Goal: Task Accomplishment & Management: Use online tool/utility

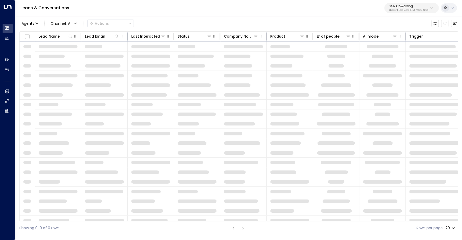
click at [407, 9] on p "3b9800f4-81ca-4ec0-8758-72fbe4763f36" at bounding box center [408, 10] width 39 height 2
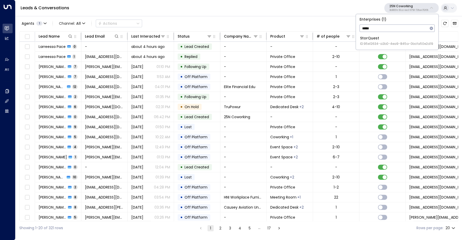
type input "*****"
click at [400, 47] on li "StorQuest ID: 95e12634-a2b0-4ea9-845a-0bcfa50e2d19" at bounding box center [397, 41] width 78 height 14
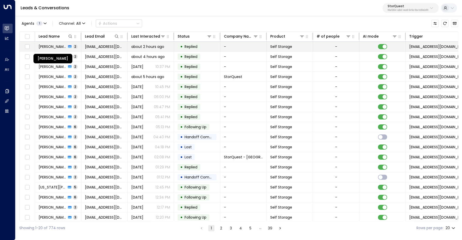
click at [58, 45] on span "[PERSON_NAME]" at bounding box center [53, 46] width 28 height 5
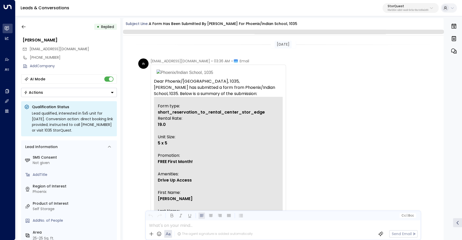
scroll to position [198, 0]
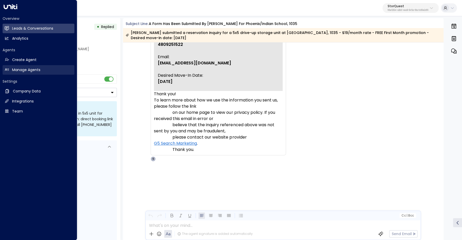
click at [12, 71] on link "Manage Agents Manage Agents" at bounding box center [39, 70] width 72 height 10
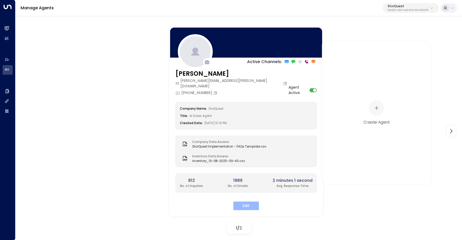
click at [250, 201] on button "Edit" at bounding box center [246, 205] width 26 height 9
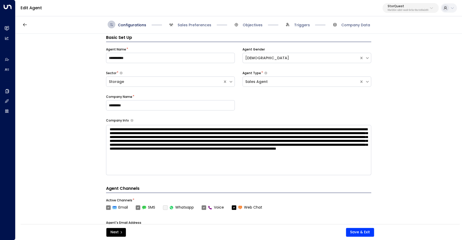
scroll to position [8, 0]
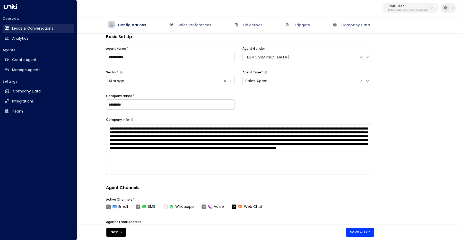
click at [8, 28] on icon at bounding box center [7, 28] width 4 height 4
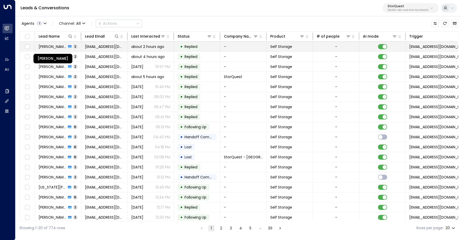
click at [54, 45] on span "[PERSON_NAME]" at bounding box center [53, 46] width 28 height 5
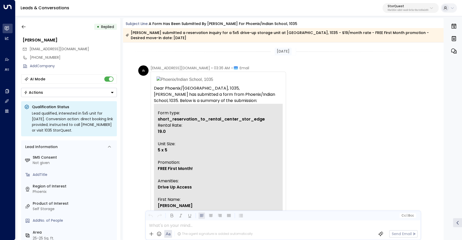
scroll to position [205, 0]
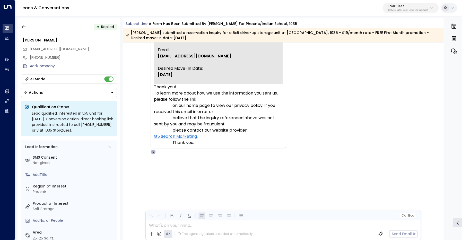
click at [173, 41] on span "4809251522" at bounding box center [170, 37] width 25 height 6
copy span "4809251522"
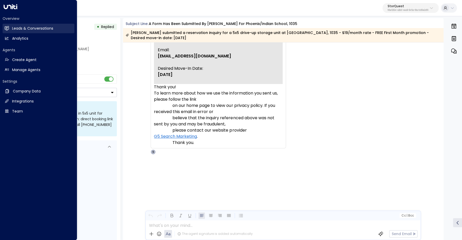
click at [12, 30] on link "Leads & Conversations Leads & Conversations" at bounding box center [39, 29] width 72 height 10
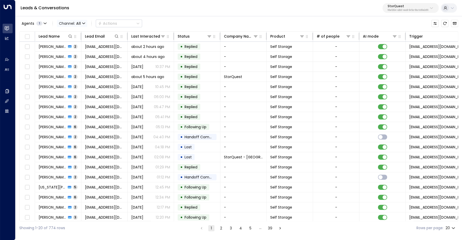
click at [85, 24] on icon "button" at bounding box center [83, 23] width 3 height 3
click at [75, 72] on p "Voice" at bounding box center [75, 72] width 25 height 5
